Goal: Check status: Check status

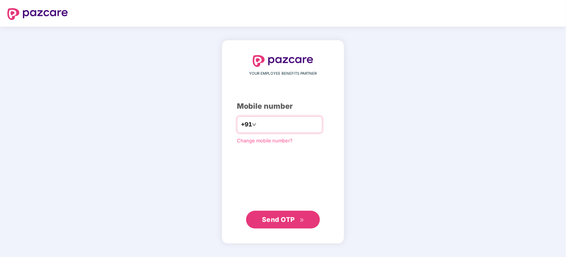
click at [293, 124] on input "number" at bounding box center [288, 125] width 61 height 12
type input "**********"
click at [304, 223] on span "Send OTP" at bounding box center [283, 219] width 42 height 10
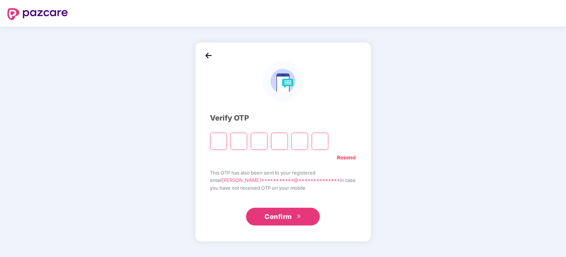
type input "*"
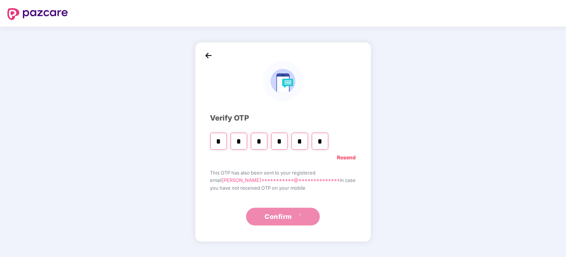
type input "*"
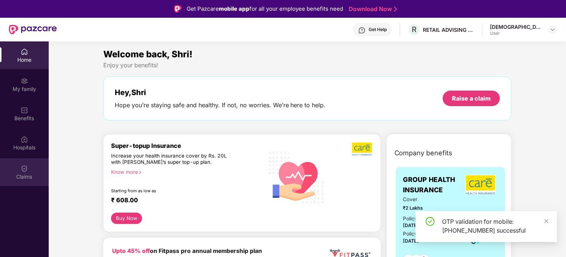
click at [32, 177] on div "Claims" at bounding box center [24, 176] width 49 height 7
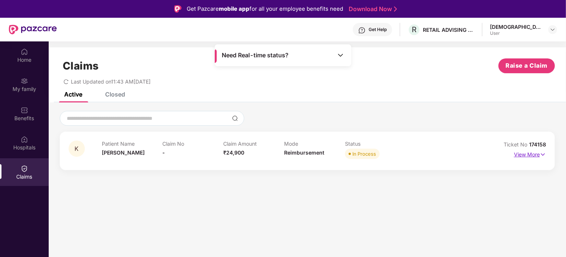
click at [525, 155] on p "View More" at bounding box center [530, 153] width 32 height 10
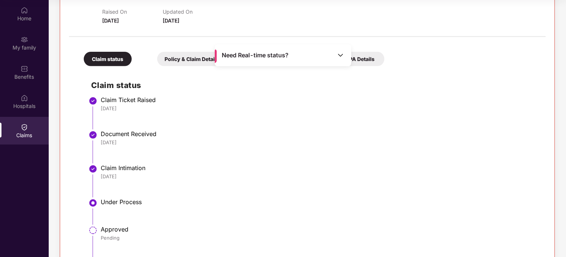
scroll to position [158, 0]
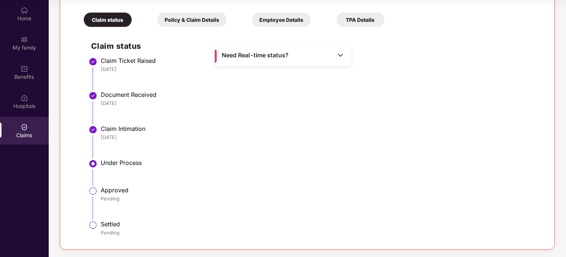
click at [250, 59] on div "Need Real-time status?" at bounding box center [283, 55] width 137 height 22
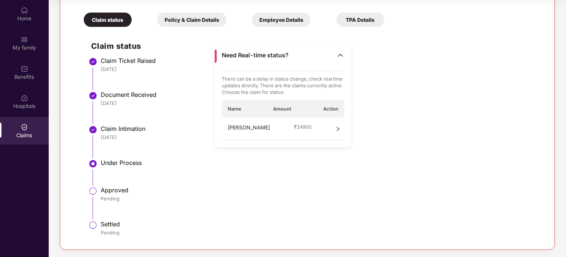
click at [282, 128] on div "[PERSON_NAME] ₹ 24900" at bounding box center [283, 128] width 123 height 23
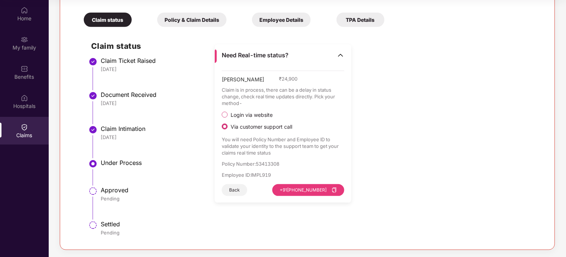
click at [250, 116] on span "Login via website" at bounding box center [252, 115] width 48 height 7
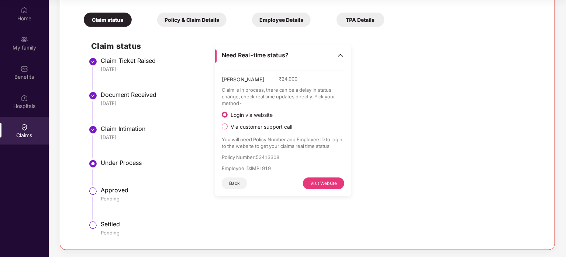
click at [312, 183] on button "Visit Website" at bounding box center [323, 183] width 41 height 12
click at [275, 155] on p "Policy Number : 53413308" at bounding box center [283, 157] width 123 height 7
copy p "53413308"
click at [110, 160] on div "Under Process" at bounding box center [320, 162] width 438 height 7
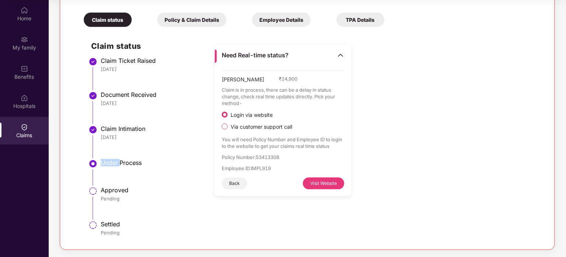
click at [110, 160] on div "Under Process" at bounding box center [320, 162] width 438 height 7
drag, startPoint x: 110, startPoint y: 160, endPoint x: 150, endPoint y: 168, distance: 40.7
click at [150, 168] on li "Under Process" at bounding box center [314, 174] width 447 height 27
click at [271, 158] on p "Policy Number : 53413308" at bounding box center [283, 157] width 123 height 7
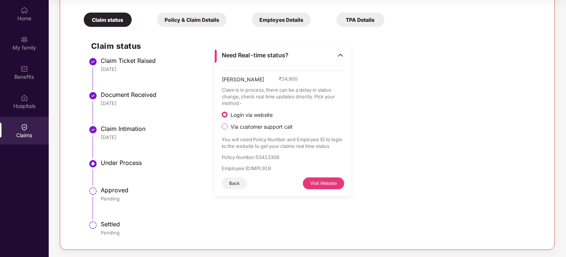
click at [301, 99] on p "Claim is in process, there can be a delay in status change, check real time upd…" at bounding box center [283, 96] width 123 height 20
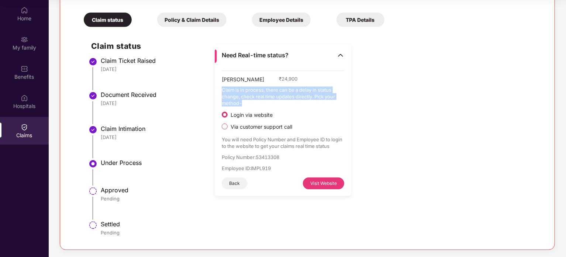
click at [301, 99] on p "Claim is in process, there can be a delay in status change, check real time upd…" at bounding box center [283, 96] width 123 height 20
